Goal: Transaction & Acquisition: Subscribe to service/newsletter

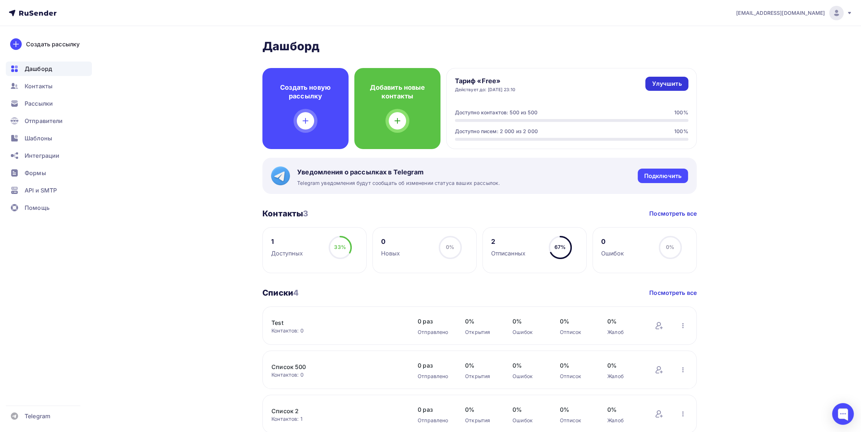
click at [668, 81] on div "Улучшить" at bounding box center [667, 84] width 30 height 8
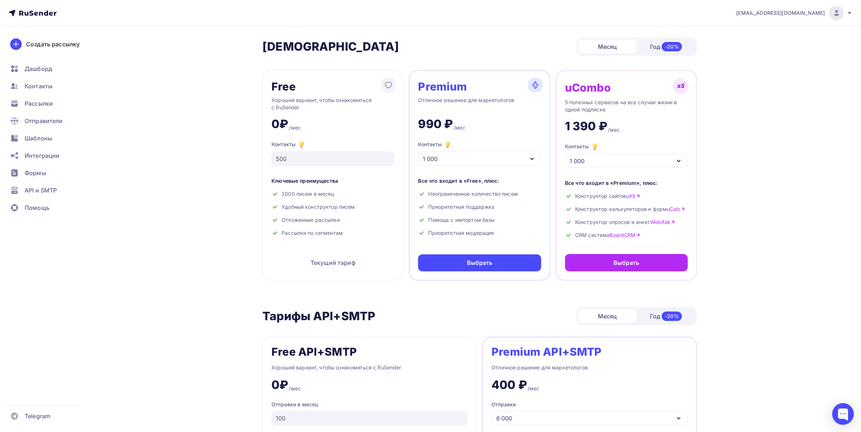
click at [491, 157] on div "1 000" at bounding box center [479, 159] width 123 height 14
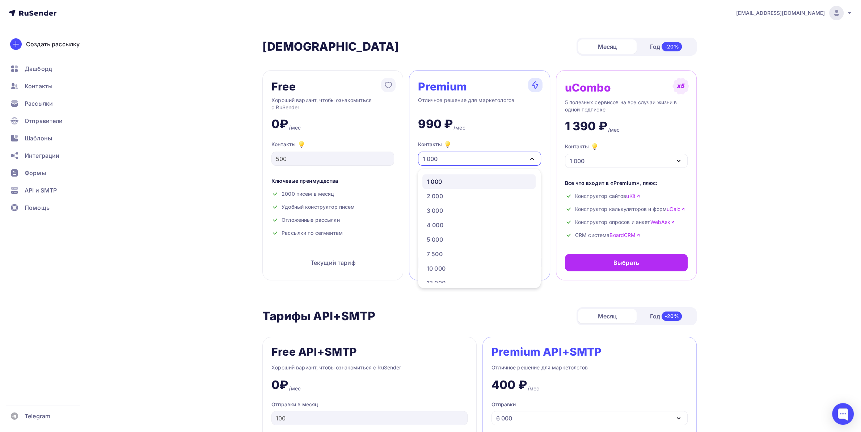
click at [491, 158] on div "1 000" at bounding box center [479, 159] width 123 height 14
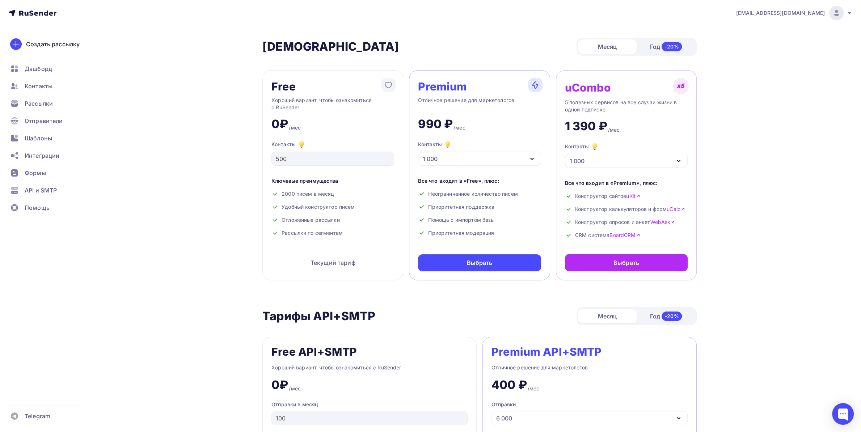
click at [646, 47] on div "Год -20%" at bounding box center [666, 46] width 59 height 15
click at [617, 47] on div "Месяц" at bounding box center [607, 46] width 59 height 14
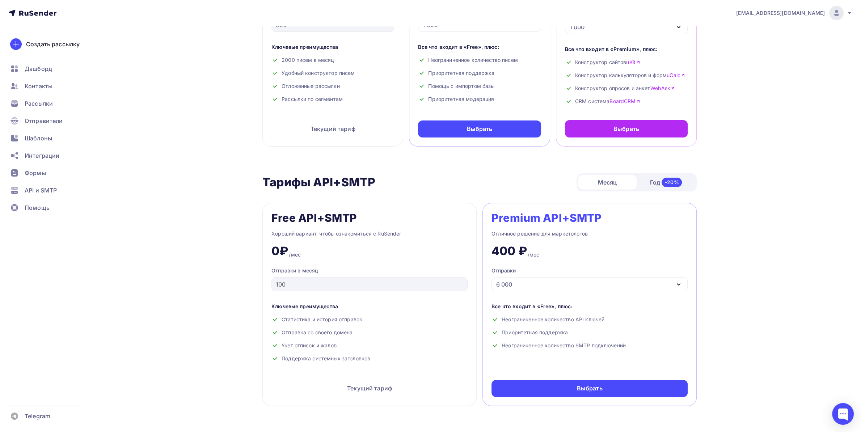
scroll to position [152, 0]
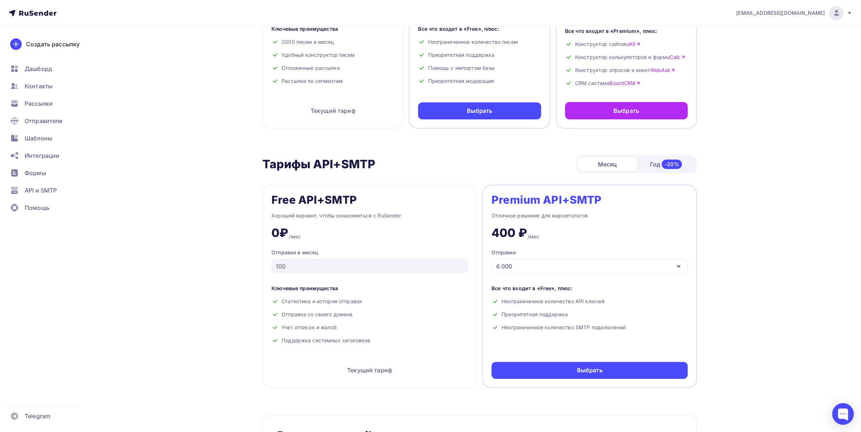
click at [581, 272] on div "6 000" at bounding box center [590, 266] width 196 height 14
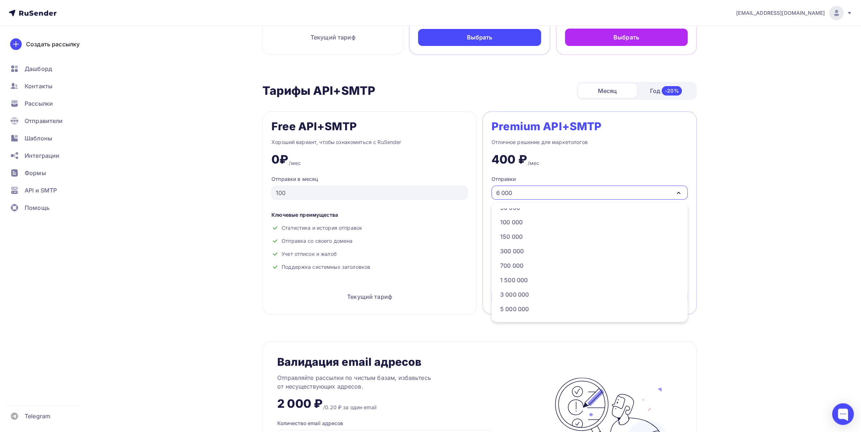
scroll to position [228, 0]
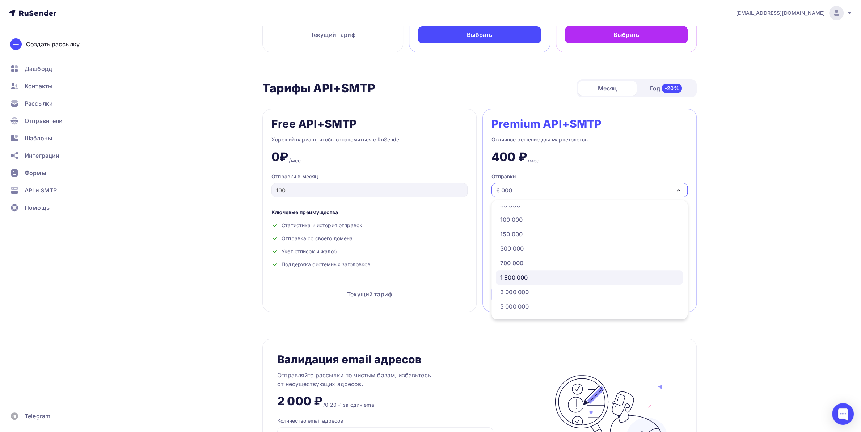
click at [529, 276] on div "1 500 000" at bounding box center [589, 277] width 178 height 9
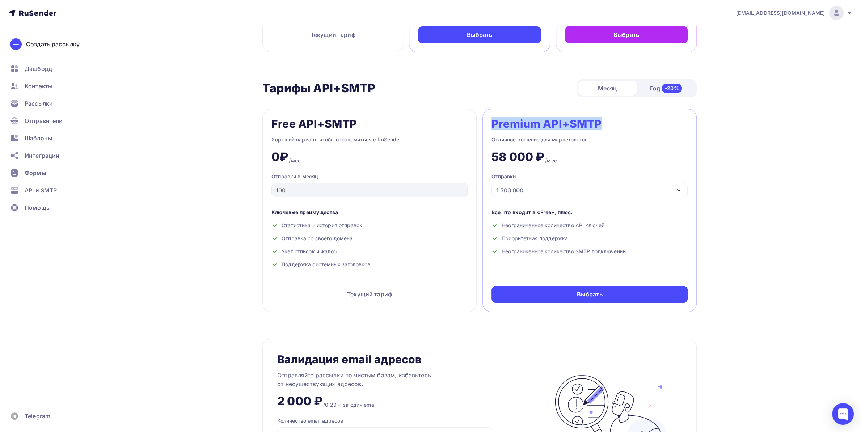
drag, startPoint x: 494, startPoint y: 128, endPoint x: 612, endPoint y: 130, distance: 118.4
click at [613, 130] on div "Premium API+SMTP" at bounding box center [590, 124] width 196 height 12
copy div "Premium API+SMTP"
click at [527, 197] on div "1 500 000" at bounding box center [590, 190] width 196 height 14
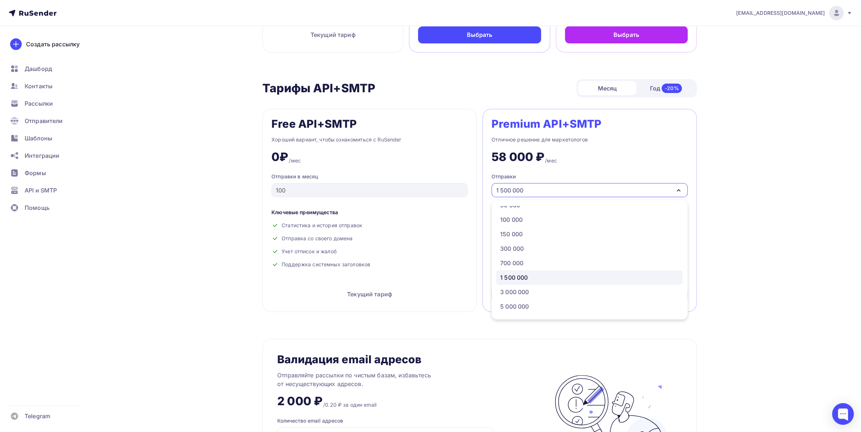
click at [755, 165] on div "[EMAIL_ADDRESS][DOMAIN_NAME] Аккаунт Тарифы Выйти Создать рассылку [GEOGRAPHIC_…" at bounding box center [430, 335] width 861 height 1127
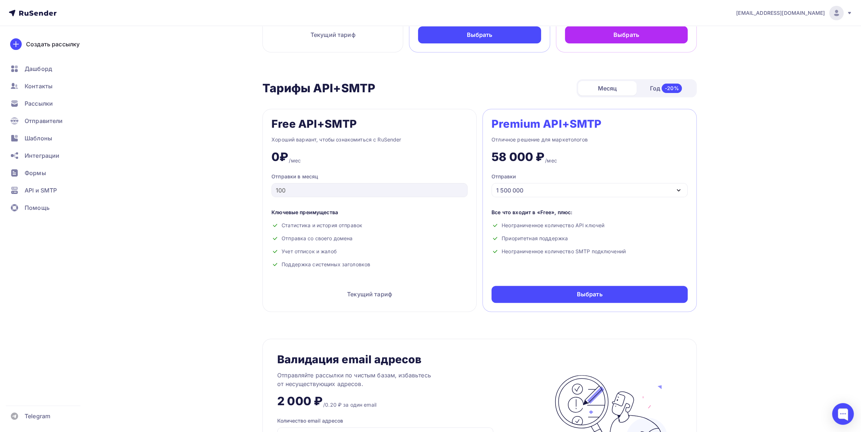
click at [655, 87] on div "Год -20%" at bounding box center [666, 88] width 59 height 15
click at [538, 188] on div "1 500 000" at bounding box center [590, 190] width 196 height 14
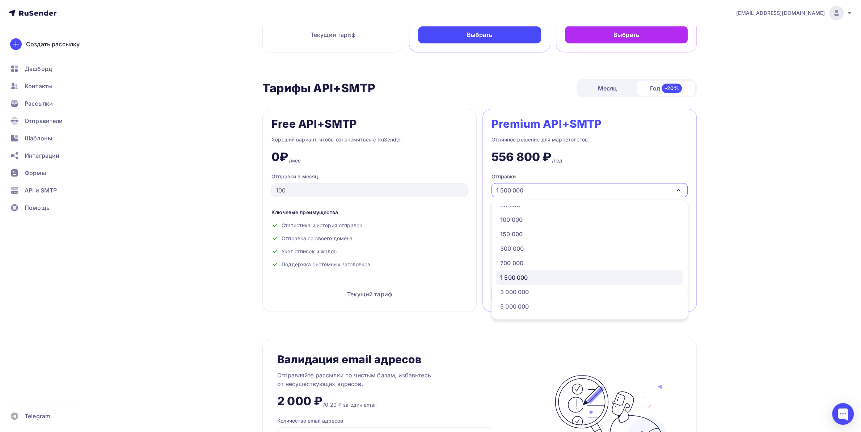
click at [538, 188] on div "1 500 000" at bounding box center [590, 190] width 196 height 14
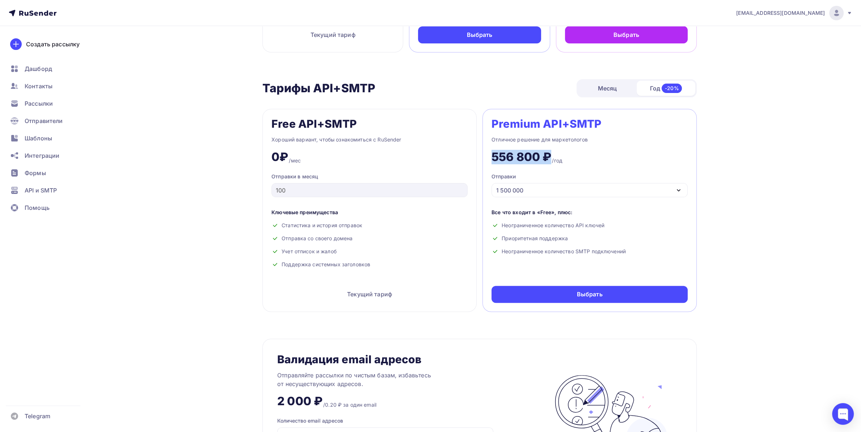
drag, startPoint x: 491, startPoint y: 158, endPoint x: 548, endPoint y: 151, distance: 57.6
click at [548, 151] on div "Premium API+SMTP Отличное решение для маркетологов 556 800 ₽ /год Отправки 1 50…" at bounding box center [590, 210] width 214 height 203
copy div "556 800 ₽"
click at [498, 119] on div "Premium API+SMTP" at bounding box center [547, 124] width 110 height 12
drag, startPoint x: 492, startPoint y: 121, endPoint x: 618, endPoint y: 116, distance: 125.8
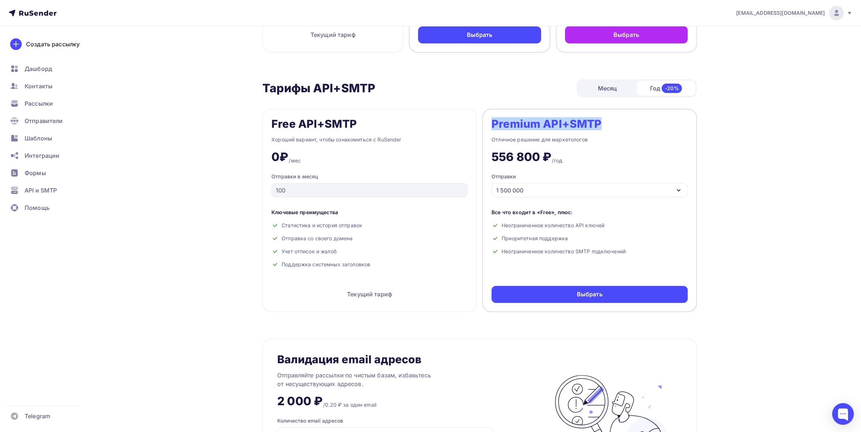
click at [618, 116] on div "Premium API+SMTP Отличное решение для маркетологов 556 800 ₽ /год Отправки 1 50…" at bounding box center [590, 210] width 214 height 203
copy div "Premium API+SMTP"
click at [534, 190] on div "1 500 000" at bounding box center [590, 190] width 196 height 14
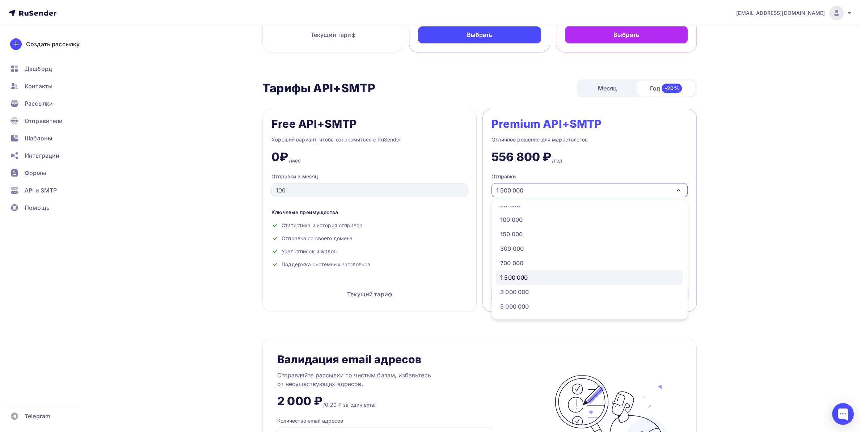
click at [604, 90] on div "Месяц" at bounding box center [607, 88] width 59 height 14
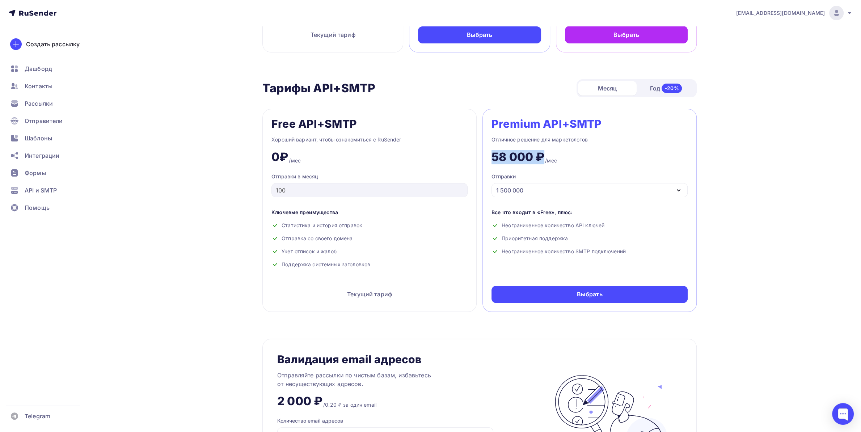
drag, startPoint x: 494, startPoint y: 160, endPoint x: 541, endPoint y: 155, distance: 48.1
click at [541, 155] on div "58 000 ₽" at bounding box center [518, 157] width 53 height 14
copy div "58 000 ₽"
click at [559, 195] on div "1 500 000" at bounding box center [590, 190] width 196 height 14
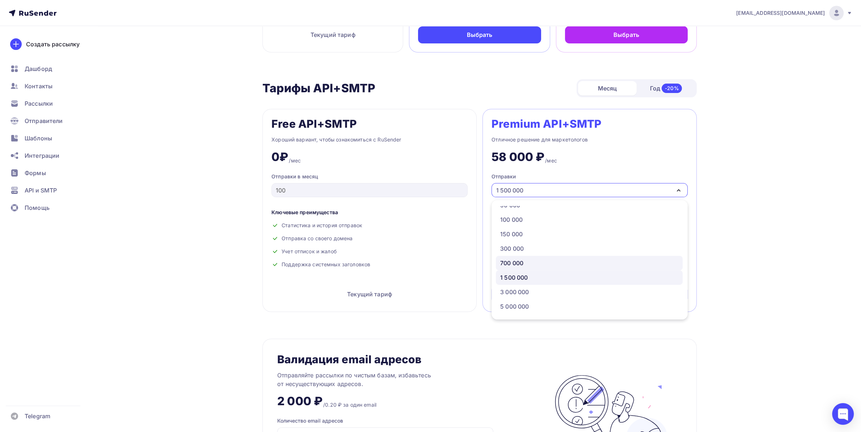
click at [521, 259] on link "700 000" at bounding box center [589, 263] width 187 height 14
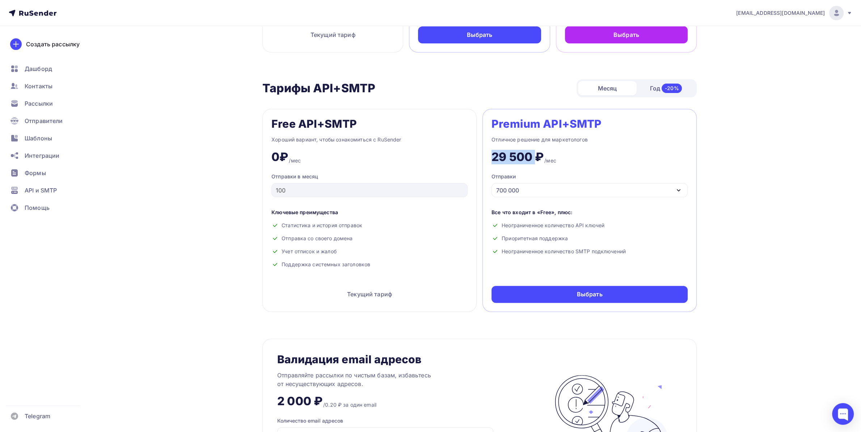
drag, startPoint x: 492, startPoint y: 159, endPoint x: 540, endPoint y: 155, distance: 47.5
click at [540, 155] on div "29 500 ₽" at bounding box center [518, 157] width 52 height 14
drag, startPoint x: 542, startPoint y: 153, endPoint x: 490, endPoint y: 156, distance: 52.2
click at [490, 156] on div "Premium API+SMTP Отличное решение для маркетологов 29 500 ₽ /мес Отправки 700 0…" at bounding box center [590, 210] width 214 height 203
copy div "29 500 ₽"
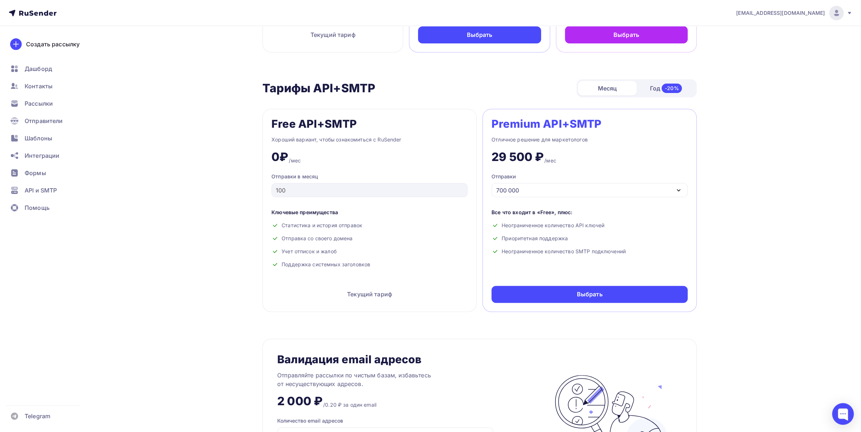
click at [662, 92] on div "Год -20%" at bounding box center [666, 88] width 59 height 15
drag, startPoint x: 493, startPoint y: 157, endPoint x: 540, endPoint y: 154, distance: 47.2
click at [540, 154] on div "283 200 ₽" at bounding box center [522, 157] width 60 height 14
copy div "283 200"
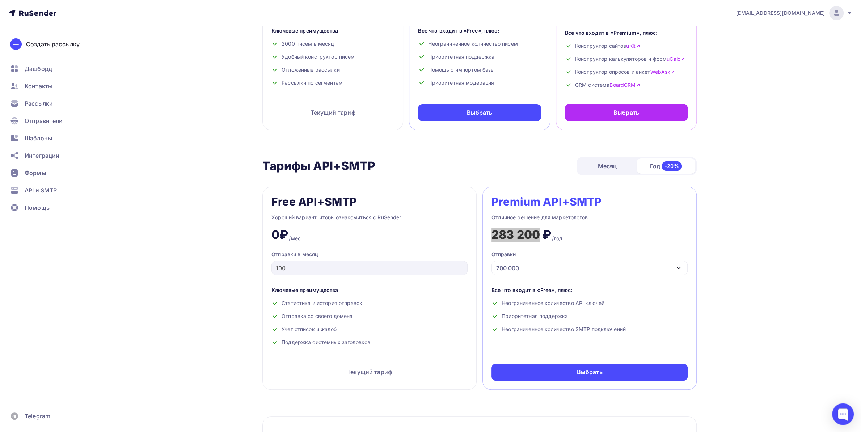
scroll to position [152, 0]
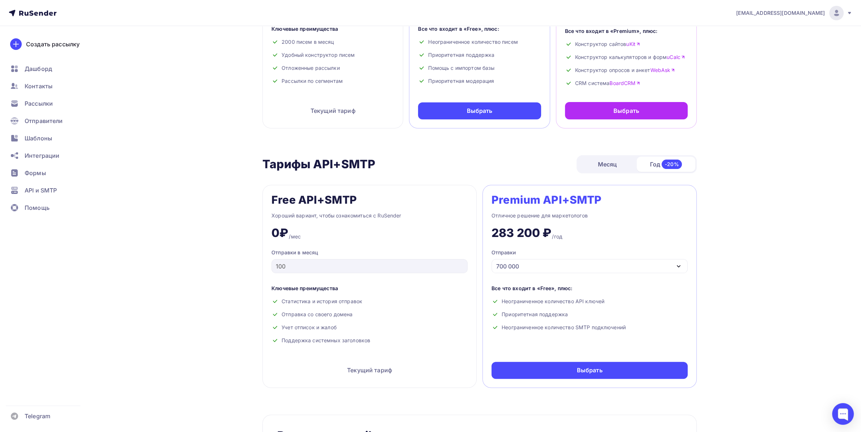
click at [740, 244] on div "[EMAIL_ADDRESS][DOMAIN_NAME] Аккаунт Тарифы Выйти Создать рассылку [GEOGRAPHIC_…" at bounding box center [430, 411] width 861 height 1127
click at [592, 265] on div "700 000" at bounding box center [590, 266] width 196 height 14
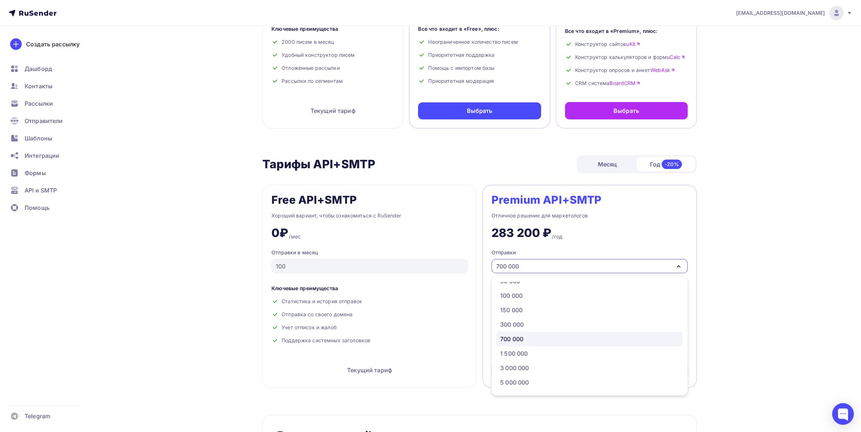
scroll to position [37, 0]
click at [533, 353] on div "1 500 000" at bounding box center [589, 353] width 178 height 9
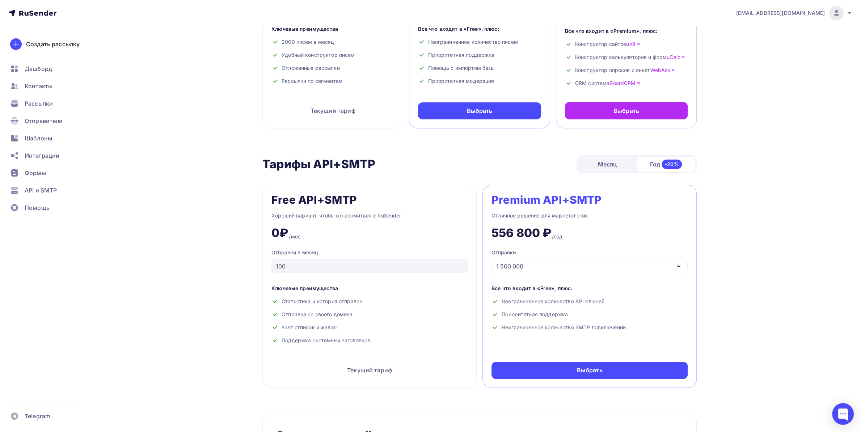
click at [544, 273] on div "1 500 000" at bounding box center [590, 266] width 196 height 14
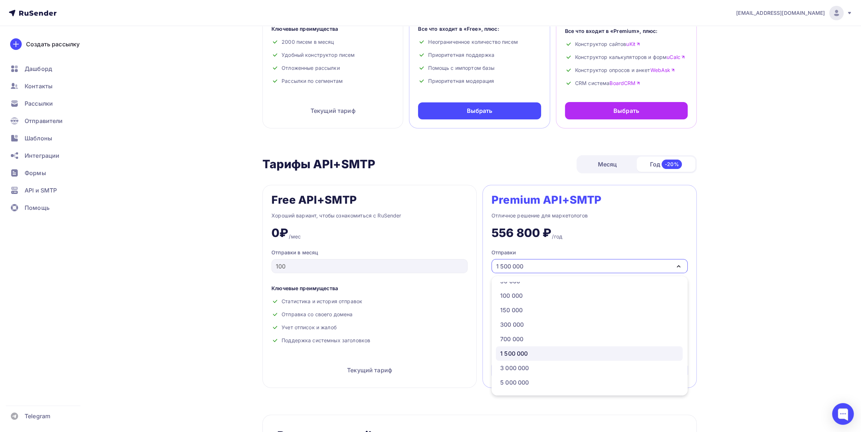
click at [601, 167] on div "Месяц" at bounding box center [607, 164] width 59 height 14
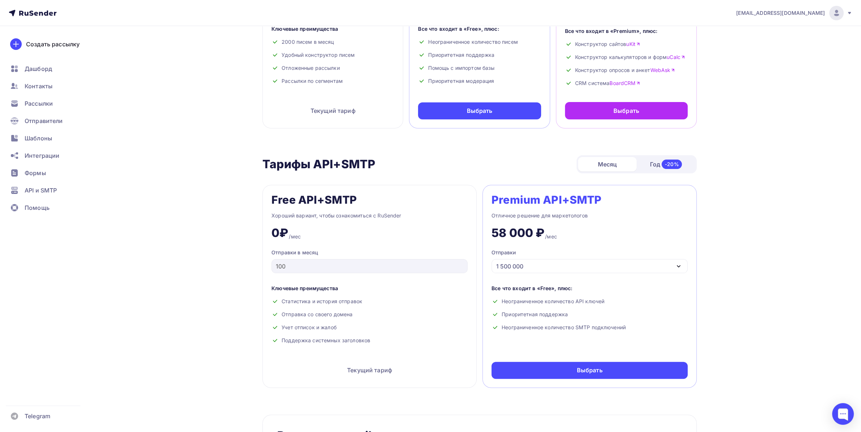
scroll to position [0, 0]
